Goal: Task Accomplishment & Management: Manage account settings

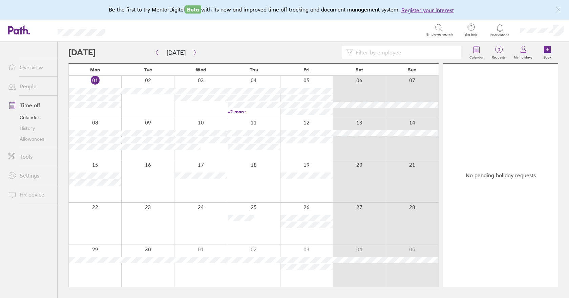
click at [240, 112] on link "+2 more" at bounding box center [253, 112] width 52 height 6
click at [192, 53] on icon "button" at bounding box center [194, 52] width 5 height 5
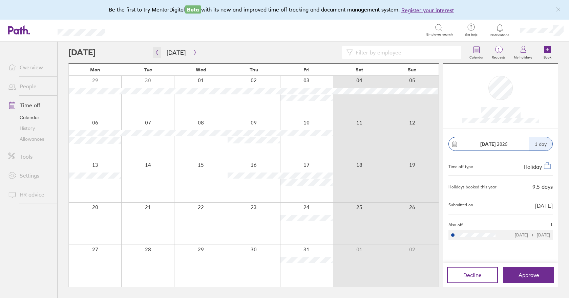
click at [155, 52] on icon "button" at bounding box center [156, 52] width 5 height 5
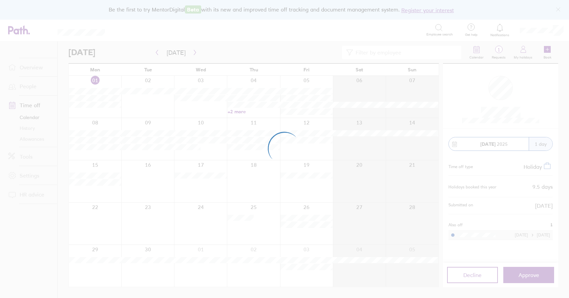
click at [194, 53] on div at bounding box center [284, 149] width 569 height 298
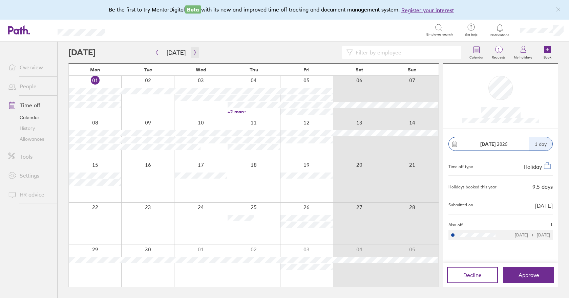
click at [193, 52] on icon "button" at bounding box center [194, 52] width 5 height 5
